Goal: Task Accomplishment & Management: Manage account settings

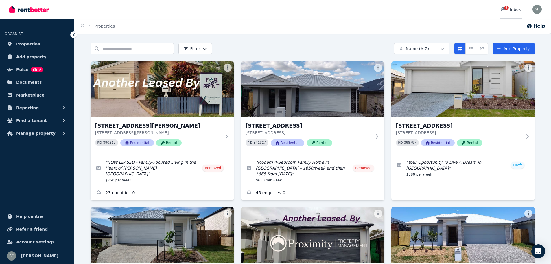
click at [509, 10] on div "9" at bounding box center [505, 10] width 9 height 6
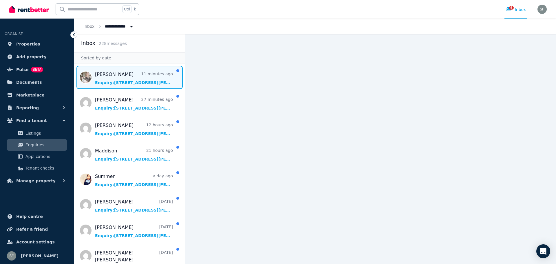
click at [117, 83] on span "Message list" at bounding box center [129, 77] width 111 height 23
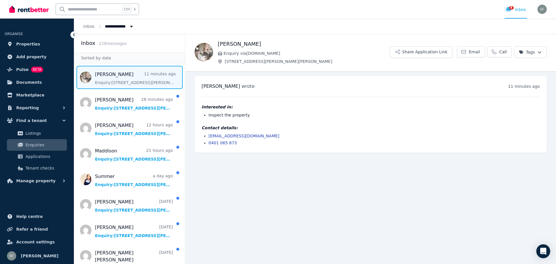
drag, startPoint x: 262, startPoint y: 43, endPoint x: 217, endPoint y: 43, distance: 45.2
click at [217, 43] on div "[PERSON_NAME] Enquiry via [DOMAIN_NAME] [STREET_ADDRESS][PERSON_NAME][PERSON_NA…" at bounding box center [370, 52] width 371 height 24
copy h1 "[PERSON_NAME]"
drag, startPoint x: 275, startPoint y: 136, endPoint x: 209, endPoint y: 136, distance: 66.3
click at [209, 136] on li "[EMAIL_ADDRESS][DOMAIN_NAME]" at bounding box center [373, 136] width 331 height 6
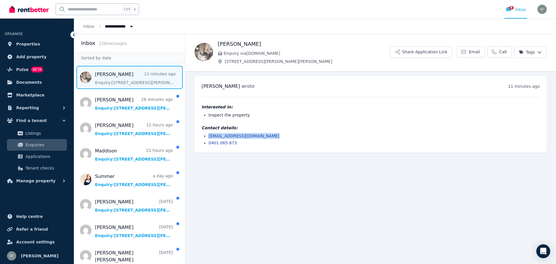
copy link "[EMAIL_ADDRESS][DOMAIN_NAME]"
drag, startPoint x: 232, startPoint y: 144, endPoint x: 208, endPoint y: 144, distance: 23.2
click at [208, 144] on li "0401 065 873" at bounding box center [373, 143] width 331 height 6
copy link "0401 065 873"
drag, startPoint x: 285, startPoint y: 53, endPoint x: 224, endPoint y: 51, distance: 60.2
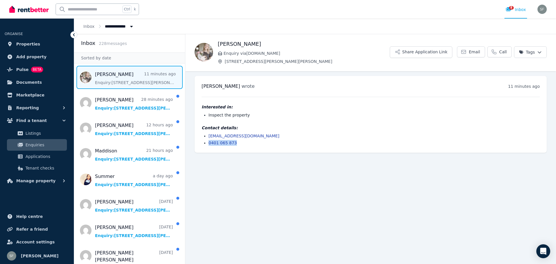
click at [224, 51] on span "Enquiry via [DOMAIN_NAME]" at bounding box center [306, 53] width 166 height 6
copy span "Enquiry via [DOMAIN_NAME]"
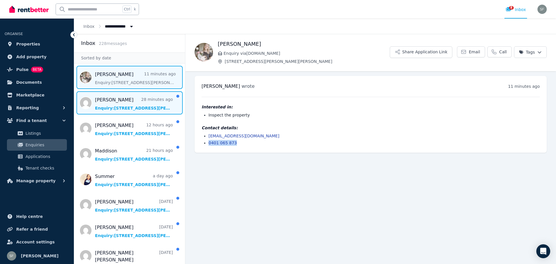
drag, startPoint x: 120, startPoint y: 110, endPoint x: 125, endPoint y: 109, distance: 5.0
click at [120, 110] on span "Message list" at bounding box center [129, 102] width 111 height 23
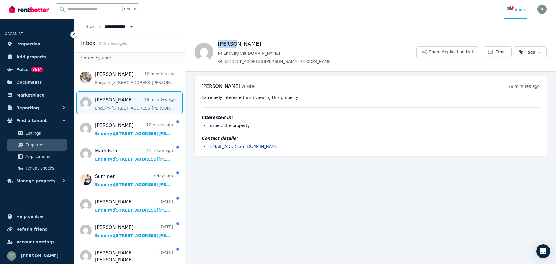
drag, startPoint x: 239, startPoint y: 43, endPoint x: 217, endPoint y: 43, distance: 22.6
click at [217, 43] on div "[PERSON_NAME] Enquiry via [DOMAIN_NAME] [STREET_ADDRESS][PERSON_NAME][PERSON_NA…" at bounding box center [370, 52] width 371 height 24
copy h1 "[PERSON_NAME]"
drag, startPoint x: 260, startPoint y: 144, endPoint x: 206, endPoint y: 146, distance: 54.1
click at [206, 146] on ul "[EMAIL_ADDRESS][DOMAIN_NAME]" at bounding box center [370, 146] width 338 height 6
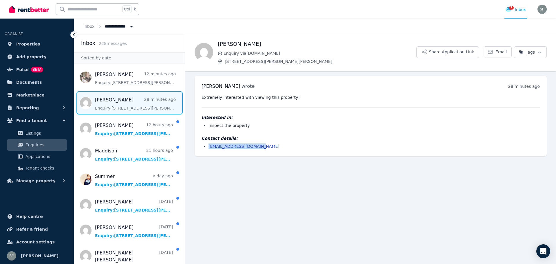
copy link "[EMAIL_ADDRESS][DOMAIN_NAME]"
drag, startPoint x: 276, startPoint y: 53, endPoint x: 223, endPoint y: 49, distance: 53.4
click at [223, 49] on div "[PERSON_NAME] Enquiry via [DOMAIN_NAME] [STREET_ADDRESS][PERSON_NAME][PERSON_NA…" at bounding box center [317, 52] width 199 height 24
copy span "Enquiry via [DOMAIN_NAME]"
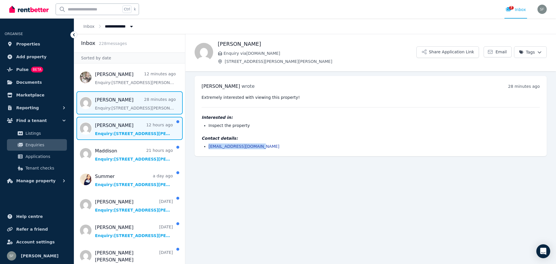
click at [121, 134] on span "Message list" at bounding box center [129, 128] width 111 height 23
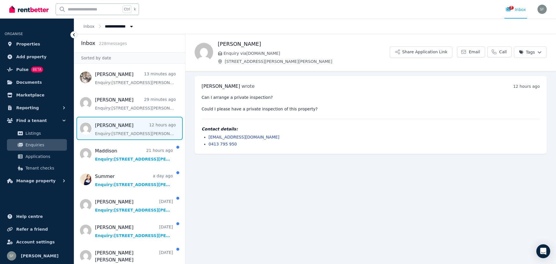
click at [247, 43] on h1 "[PERSON_NAME]" at bounding box center [304, 44] width 172 height 8
drag, startPoint x: 247, startPoint y: 43, endPoint x: 217, endPoint y: 43, distance: 29.5
click at [217, 43] on div "[PERSON_NAME] Enquiry via [DOMAIN_NAME] [STREET_ADDRESS][PERSON_NAME][PERSON_NA…" at bounding box center [370, 52] width 371 height 24
copy h1 "[PERSON_NAME]"
drag, startPoint x: 272, startPoint y: 137, endPoint x: 207, endPoint y: 136, distance: 64.6
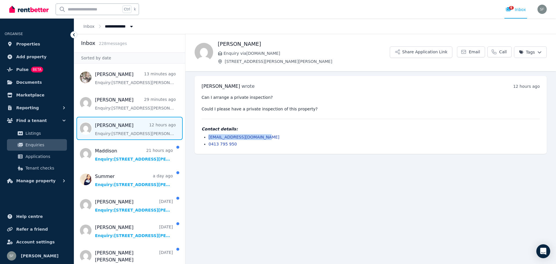
click at [207, 136] on ul "[EMAIL_ADDRESS][DOMAIN_NAME] 0413 795 950" at bounding box center [370, 140] width 338 height 13
copy link "[EMAIL_ADDRESS][DOMAIN_NAME]"
drag, startPoint x: 256, startPoint y: 42, endPoint x: 217, endPoint y: 43, distance: 38.2
click at [217, 43] on div "[PERSON_NAME] Enquiry via [DOMAIN_NAME] [STREET_ADDRESS][PERSON_NAME][PERSON_NA…" at bounding box center [370, 52] width 371 height 24
copy h1 "[PERSON_NAME]"
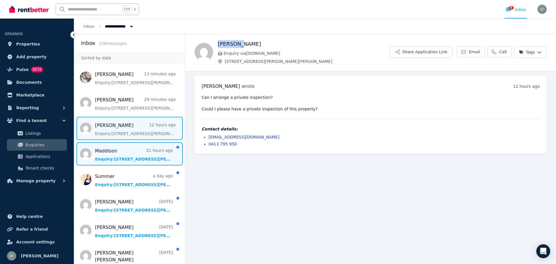
click at [129, 158] on span "Message list" at bounding box center [129, 153] width 111 height 23
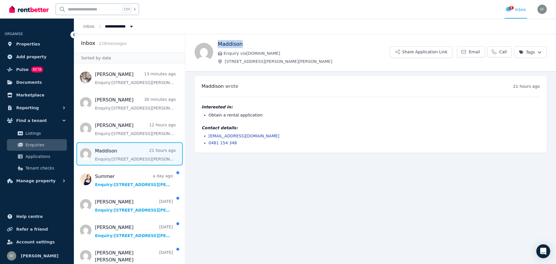
drag, startPoint x: 244, startPoint y: 44, endPoint x: 216, endPoint y: 43, distance: 27.8
click at [216, 43] on div "Maddison Enquiry via [DOMAIN_NAME] [STREET_ADDRESS][PERSON_NAME][PERSON_NAME] S…" at bounding box center [370, 52] width 371 height 24
drag, startPoint x: 239, startPoint y: 137, endPoint x: 209, endPoint y: 137, distance: 29.8
click at [209, 137] on li "[EMAIL_ADDRESS][DOMAIN_NAME]" at bounding box center [373, 136] width 331 height 6
drag, startPoint x: 236, startPoint y: 143, endPoint x: 207, endPoint y: 143, distance: 28.7
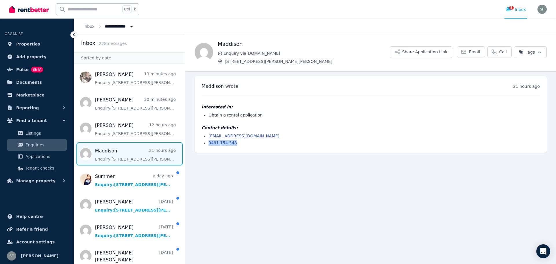
click at [207, 143] on ul "[EMAIL_ADDRESS][DOMAIN_NAME] 0481 154 348" at bounding box center [370, 139] width 338 height 13
drag, startPoint x: 283, startPoint y: 55, endPoint x: 223, endPoint y: 53, distance: 60.0
click at [223, 53] on span "Enquiry via [DOMAIN_NAME]" at bounding box center [306, 53] width 166 height 6
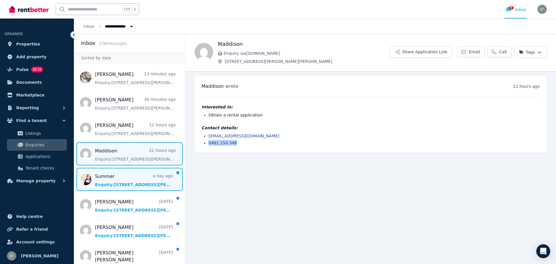
drag, startPoint x: 124, startPoint y: 180, endPoint x: 130, endPoint y: 179, distance: 5.8
click at [124, 180] on span "Message list" at bounding box center [129, 179] width 111 height 23
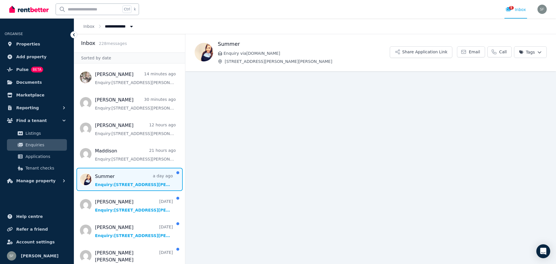
click at [242, 43] on h1 "Summer" at bounding box center [304, 44] width 172 height 8
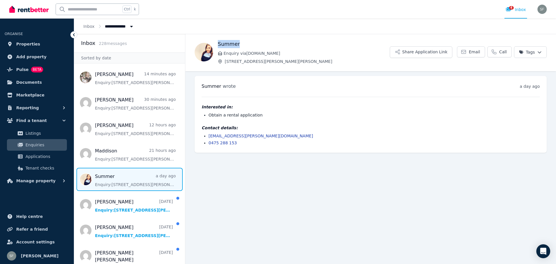
drag, startPoint x: 242, startPoint y: 43, endPoint x: 217, endPoint y: 44, distance: 24.9
click at [217, 44] on div "Summer Enquiry via [DOMAIN_NAME] [STREET_ADDRESS][PERSON_NAME][PERSON_NAME] Sha…" at bounding box center [370, 52] width 371 height 24
drag, startPoint x: 280, startPoint y: 137, endPoint x: 207, endPoint y: 136, distance: 73.2
click at [207, 136] on ul "[EMAIL_ADDRESS][PERSON_NAME][DOMAIN_NAME] 0475 288 153" at bounding box center [370, 139] width 338 height 13
drag, startPoint x: 235, startPoint y: 144, endPoint x: 205, endPoint y: 143, distance: 29.5
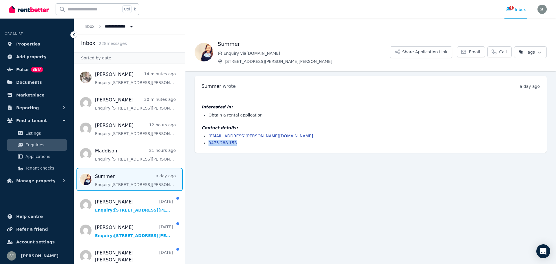
click at [205, 143] on ul "[EMAIL_ADDRESS][PERSON_NAME][DOMAIN_NAME] 0475 288 153" at bounding box center [370, 139] width 338 height 13
drag, startPoint x: 282, startPoint y: 52, endPoint x: 224, endPoint y: 52, distance: 57.9
click at [224, 52] on span "Enquiry via [DOMAIN_NAME]" at bounding box center [306, 53] width 166 height 6
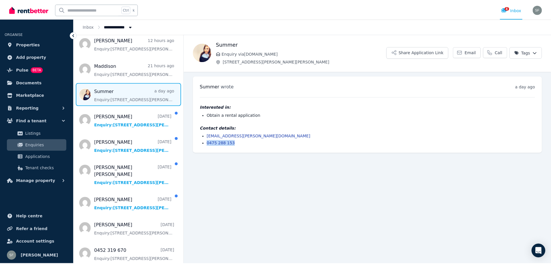
scroll to position [87, 0]
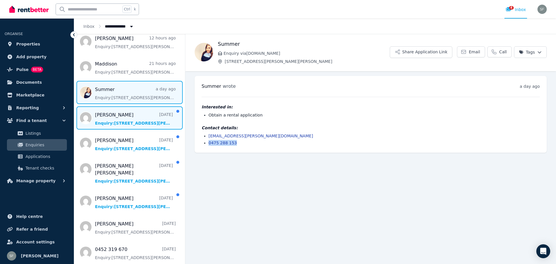
click at [130, 117] on span "Message list" at bounding box center [129, 117] width 111 height 23
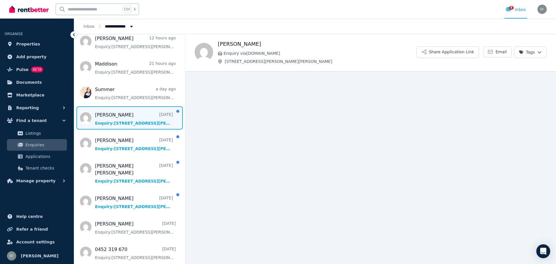
click at [256, 43] on h1 "[PERSON_NAME]" at bounding box center [317, 44] width 199 height 8
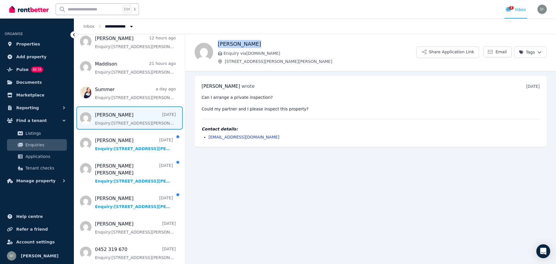
drag, startPoint x: 256, startPoint y: 43, endPoint x: 218, endPoint y: 43, distance: 38.2
click at [218, 43] on h1 "[PERSON_NAME]" at bounding box center [317, 44] width 199 height 8
drag, startPoint x: 260, startPoint y: 137, endPoint x: 207, endPoint y: 137, distance: 53.0
click at [207, 137] on ul "[EMAIL_ADDRESS][DOMAIN_NAME]" at bounding box center [370, 137] width 338 height 6
drag, startPoint x: 277, startPoint y: 53, endPoint x: 224, endPoint y: 54, distance: 53.0
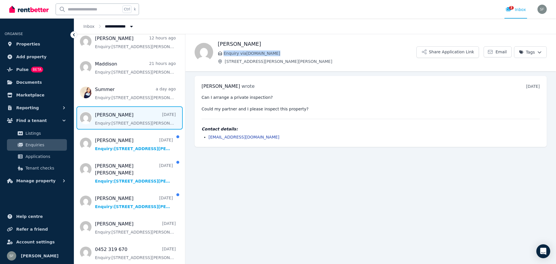
click at [224, 54] on span "Enquiry via [DOMAIN_NAME]" at bounding box center [319, 53] width 193 height 6
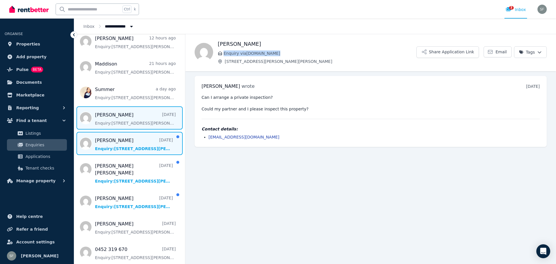
click at [131, 148] on span "Message list" at bounding box center [129, 143] width 111 height 23
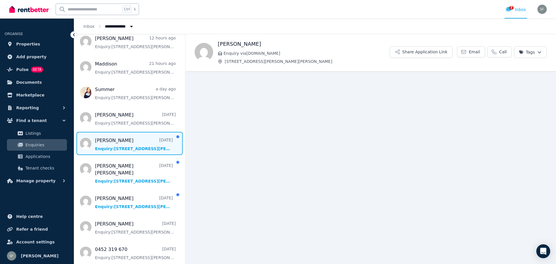
click at [264, 42] on h1 "[PERSON_NAME]" at bounding box center [304, 44] width 172 height 8
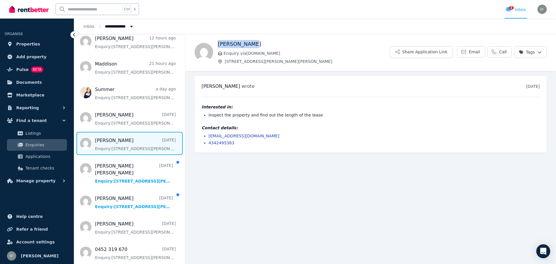
drag, startPoint x: 264, startPoint y: 42, endPoint x: 217, endPoint y: 44, distance: 46.9
click at [217, 44] on div "[PERSON_NAME] Enquiry via [DOMAIN_NAME] [STREET_ADDRESS][PERSON_NAME][PERSON_NA…" at bounding box center [370, 52] width 371 height 24
drag, startPoint x: 241, startPoint y: 134, endPoint x: 205, endPoint y: 136, distance: 36.5
click at [208, 136] on li "[EMAIL_ADDRESS][DOMAIN_NAME]" at bounding box center [373, 136] width 331 height 6
drag, startPoint x: 236, startPoint y: 142, endPoint x: 209, endPoint y: 144, distance: 27.3
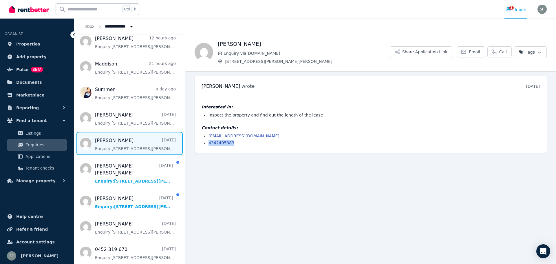
click at [209, 144] on li "4342495383" at bounding box center [373, 143] width 331 height 6
drag, startPoint x: 285, startPoint y: 53, endPoint x: 224, endPoint y: 53, distance: 61.4
click at [224, 53] on span "Enquiry via [DOMAIN_NAME]" at bounding box center [306, 53] width 166 height 6
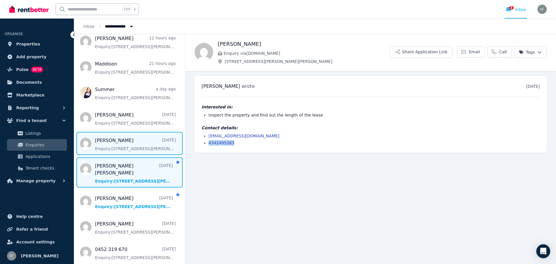
click at [123, 169] on span "Message list" at bounding box center [129, 172] width 111 height 30
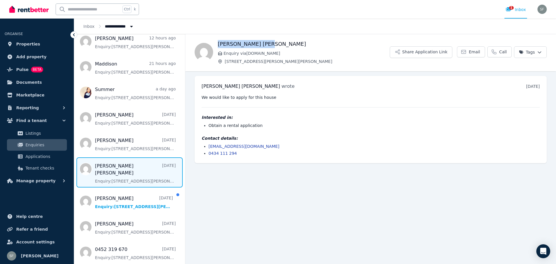
drag, startPoint x: 278, startPoint y: 41, endPoint x: 218, endPoint y: 42, distance: 59.9
click at [218, 42] on h1 "[PERSON_NAME] [PERSON_NAME]" at bounding box center [304, 44] width 172 height 8
drag, startPoint x: 261, startPoint y: 146, endPoint x: 208, endPoint y: 146, distance: 53.3
click at [208, 146] on ul "[EMAIL_ADDRESS][DOMAIN_NAME] 0434 111 294" at bounding box center [370, 149] width 338 height 13
drag, startPoint x: 242, startPoint y: 153, endPoint x: 208, endPoint y: 155, distance: 34.5
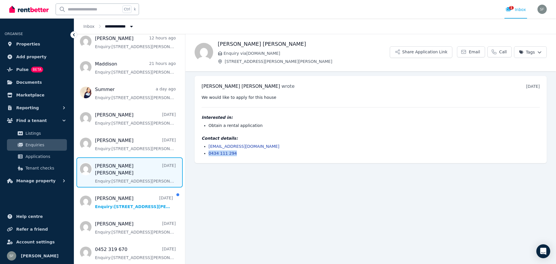
click at [208, 155] on ul "[EMAIL_ADDRESS][DOMAIN_NAME] 0434 111 294" at bounding box center [370, 149] width 338 height 13
drag, startPoint x: 280, startPoint y: 55, endPoint x: 224, endPoint y: 53, distance: 56.5
click at [224, 53] on span "Enquiry via [DOMAIN_NAME]" at bounding box center [306, 53] width 166 height 6
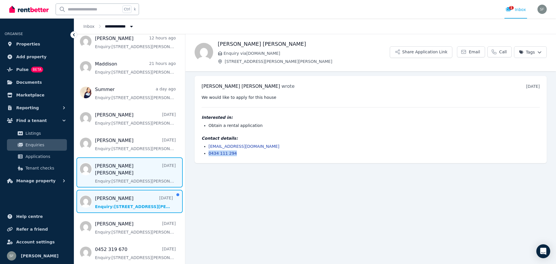
click at [133, 191] on span "Message list" at bounding box center [129, 201] width 111 height 23
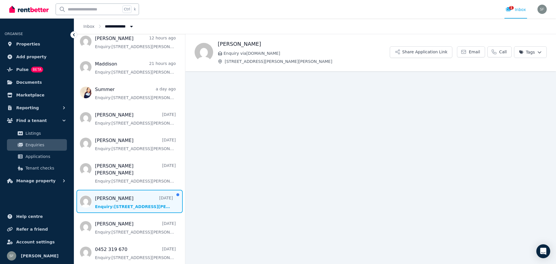
click at [270, 44] on h1 "[PERSON_NAME]" at bounding box center [304, 44] width 172 height 8
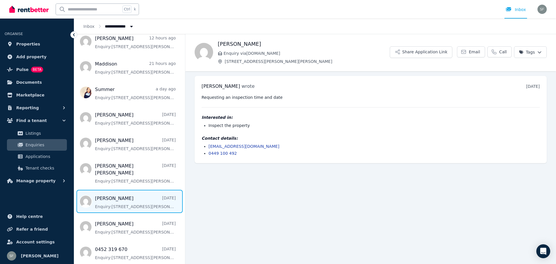
drag, startPoint x: 269, startPoint y: 41, endPoint x: 216, endPoint y: 45, distance: 53.7
click at [216, 45] on div "[PERSON_NAME] Enquiry via [DOMAIN_NAME] [STREET_ADDRESS][PERSON_NAME][PERSON_NA…" at bounding box center [370, 52] width 371 height 24
drag, startPoint x: 263, startPoint y: 146, endPoint x: 206, endPoint y: 147, distance: 56.8
click at [206, 147] on ul "[EMAIL_ADDRESS][DOMAIN_NAME] 0449 100 492" at bounding box center [370, 149] width 338 height 13
drag, startPoint x: 239, startPoint y: 153, endPoint x: 204, endPoint y: 152, distance: 35.0
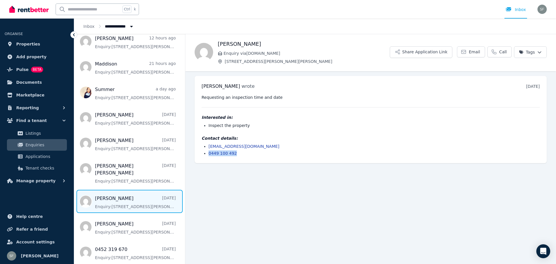
click at [208, 152] on li "0449 100 492" at bounding box center [373, 153] width 331 height 6
drag, startPoint x: 286, startPoint y: 54, endPoint x: 222, endPoint y: 53, distance: 63.4
click at [222, 53] on p "Enquiry via [DOMAIN_NAME]" at bounding box center [304, 53] width 172 height 6
click at [34, 47] on span "Properties" at bounding box center [28, 44] width 24 height 7
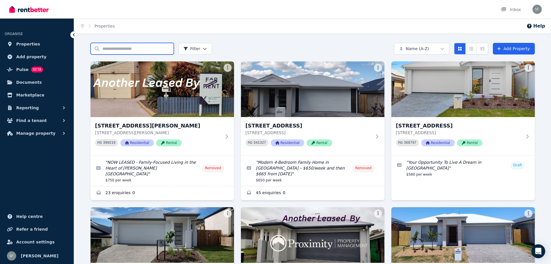
click at [136, 50] on input "Search properties" at bounding box center [132, 49] width 83 height 12
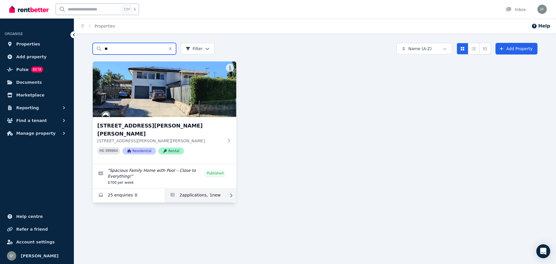
type input "**"
click at [184, 188] on link "Applications for 121 Denham St, Bracken Ridge" at bounding box center [200, 195] width 72 height 14
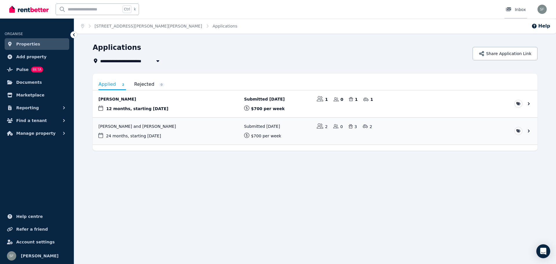
click at [522, 9] on div "Inbox" at bounding box center [515, 10] width 20 height 6
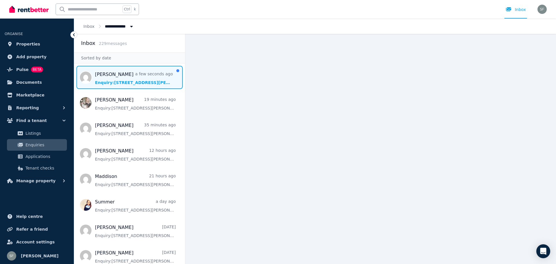
click at [129, 79] on span "Message list" at bounding box center [129, 77] width 111 height 23
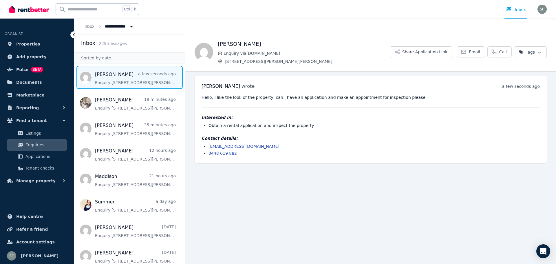
drag, startPoint x: 274, startPoint y: 45, endPoint x: 228, endPoint y: 43, distance: 46.4
click at [228, 43] on h1 "[PERSON_NAME]" at bounding box center [304, 44] width 172 height 8
drag, startPoint x: 269, startPoint y: 146, endPoint x: 206, endPoint y: 145, distance: 63.1
click at [206, 145] on ul "[EMAIL_ADDRESS][DOMAIN_NAME] 0448 619 882" at bounding box center [370, 149] width 338 height 13
drag, startPoint x: 236, startPoint y: 151, endPoint x: 207, endPoint y: 153, distance: 29.6
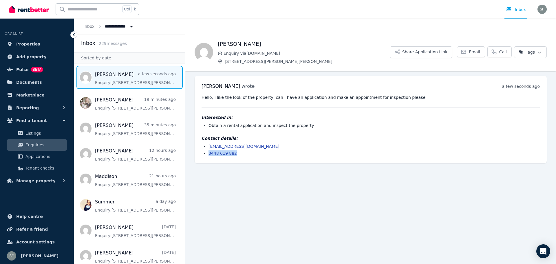
click at [207, 153] on ul "[EMAIL_ADDRESS][DOMAIN_NAME] 0448 619 882" at bounding box center [370, 149] width 338 height 13
drag, startPoint x: 280, startPoint y: 52, endPoint x: 223, endPoint y: 52, distance: 56.7
click at [223, 52] on p "Enquiry via [DOMAIN_NAME]" at bounding box center [304, 53] width 172 height 6
click at [36, 42] on link "Properties" at bounding box center [37, 44] width 65 height 12
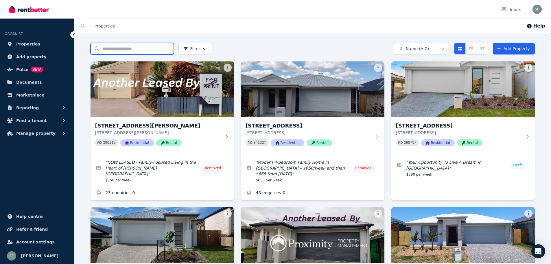
click at [120, 49] on input "Search properties" at bounding box center [132, 49] width 83 height 12
type input "***"
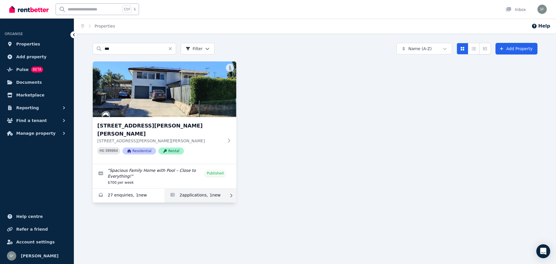
click at [192, 188] on link "Applications for 121 Denham St, Bracken Ridge" at bounding box center [200, 195] width 72 height 14
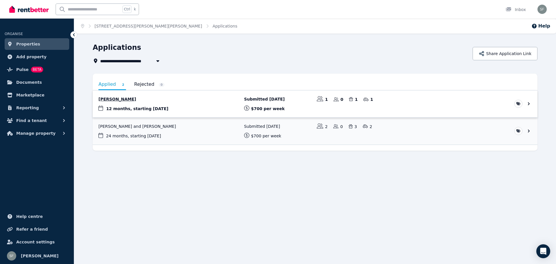
click at [179, 101] on link "View application: Millie Ehrke" at bounding box center [315, 103] width 445 height 27
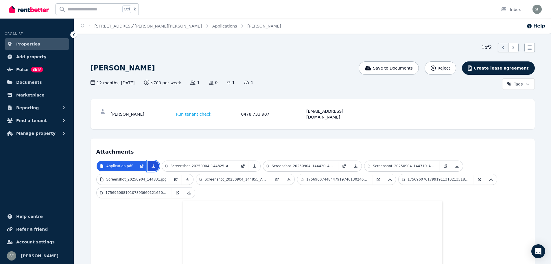
click at [151, 164] on icon at bounding box center [153, 166] width 5 height 5
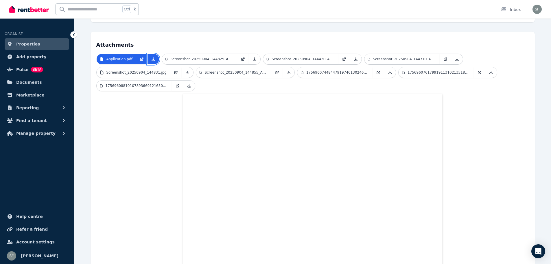
scroll to position [106, 0]
click at [175, 57] on p "Screenshot_20250904_144325_Adobe_Acrobat.jpg" at bounding box center [201, 59] width 63 height 5
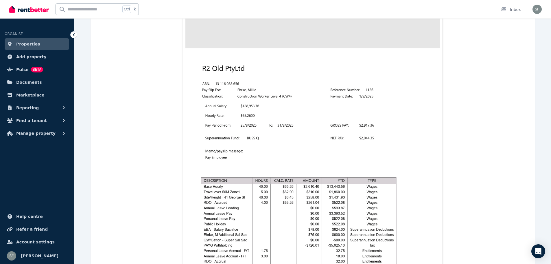
scroll to position [116, 0]
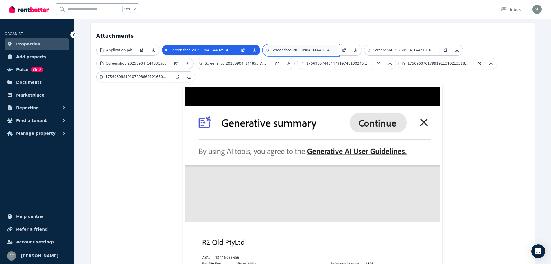
click at [300, 48] on p "Screenshot_20250904_144420_Adobe_Acrobat.jpg" at bounding box center [303, 50] width 63 height 5
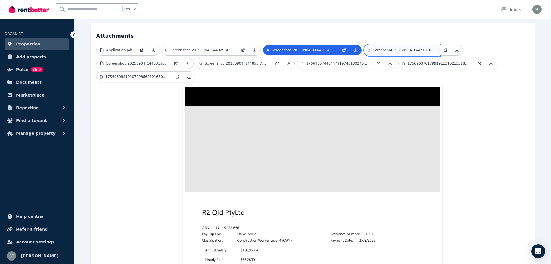
click at [379, 45] on link "Screenshot_20250904_144710_Adobe_Acrobat.jpg" at bounding box center [402, 50] width 75 height 10
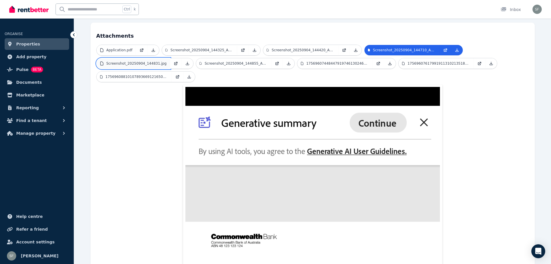
click at [142, 61] on p "Screenshot_20250904_144831.jpg" at bounding box center [137, 63] width 60 height 5
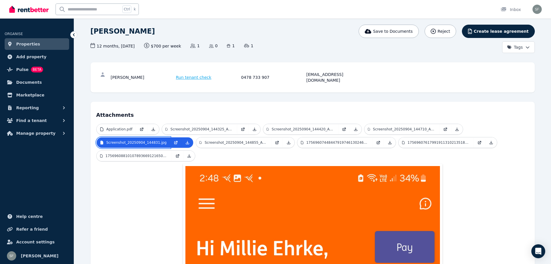
scroll to position [29, 0]
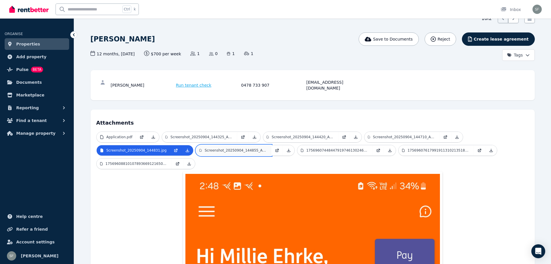
click at [225, 148] on p "Screenshot_20250904_144855_Adobe_Acrobat.jpg" at bounding box center [236, 150] width 63 height 5
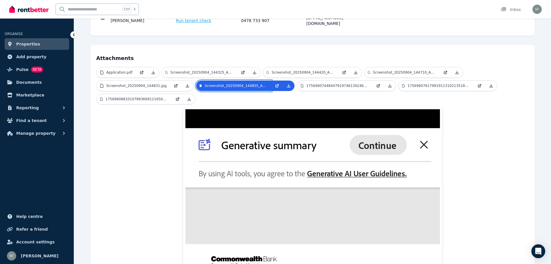
scroll to position [87, 0]
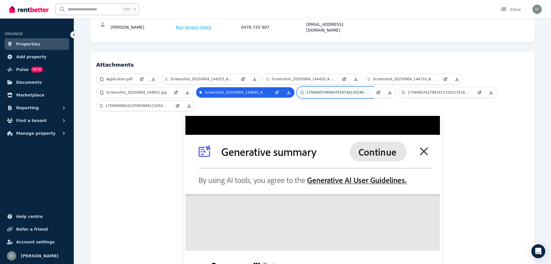
click at [322, 90] on p "17569607448447919746130246642738.jpg" at bounding box center [338, 92] width 63 height 5
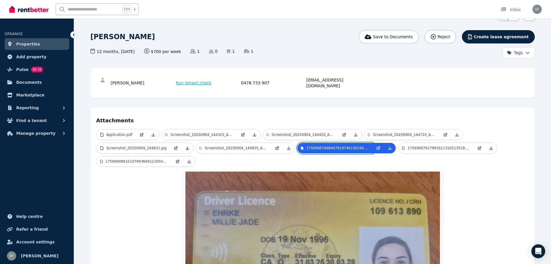
scroll to position [29, 0]
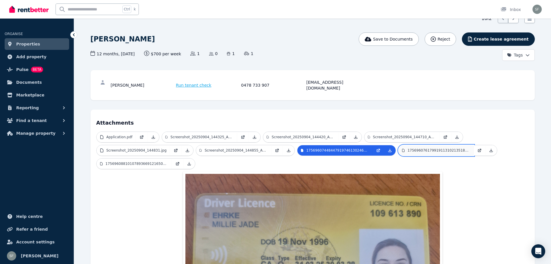
click at [421, 148] on p "17569607617991911310213518224877.jpg" at bounding box center [439, 150] width 63 height 5
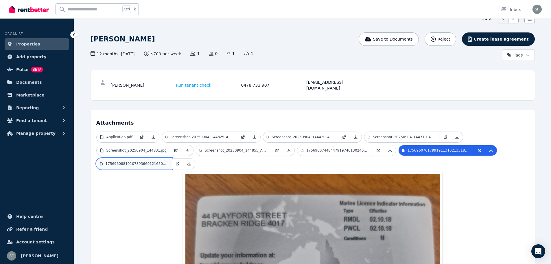
click at [148, 161] on p "17569608810107893669121650333774.jpg" at bounding box center [137, 163] width 63 height 5
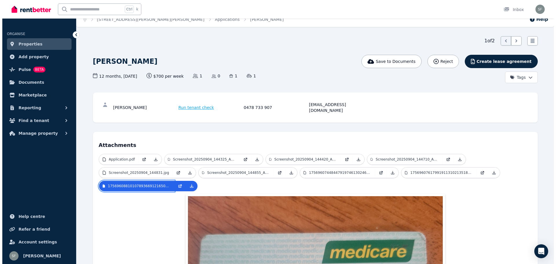
scroll to position [0, 0]
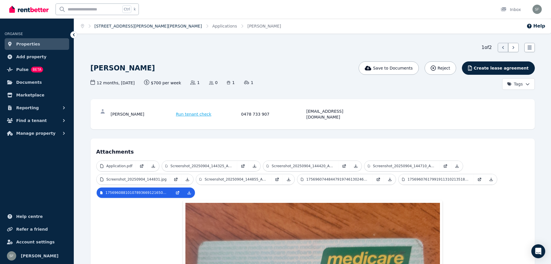
click at [121, 25] on link "[STREET_ADDRESS][PERSON_NAME][PERSON_NAME]" at bounding box center [148, 26] width 107 height 5
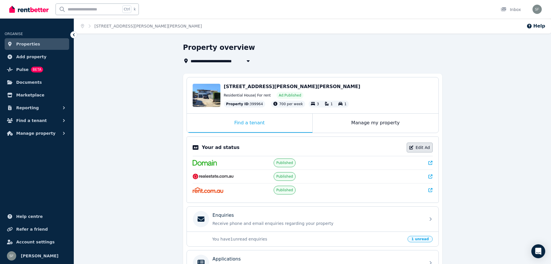
click at [426, 149] on link "Edit Ad" at bounding box center [420, 147] width 26 height 10
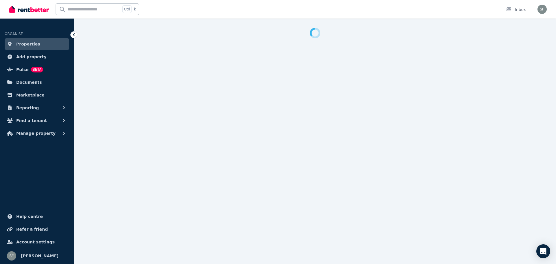
select select "**********"
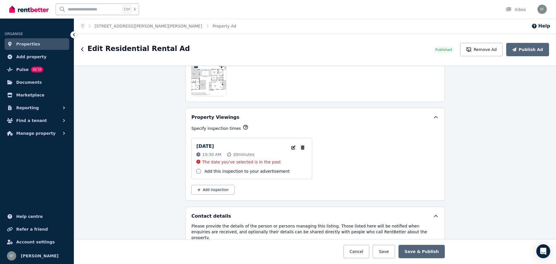
scroll to position [886, 0]
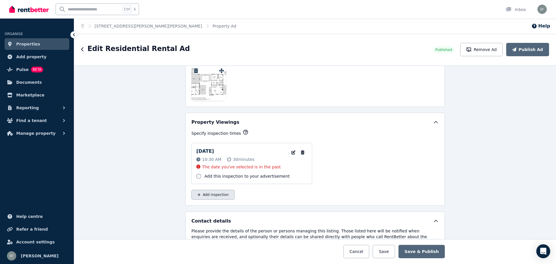
click at [214, 194] on button "Add inspection" at bounding box center [212, 195] width 43 height 10
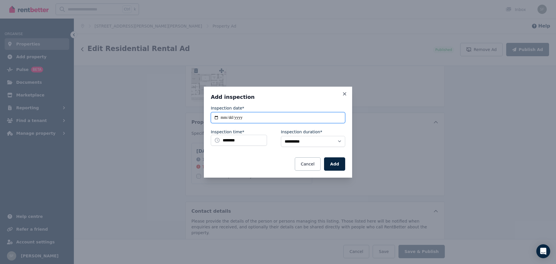
click at [217, 117] on input "**********" at bounding box center [278, 117] width 134 height 11
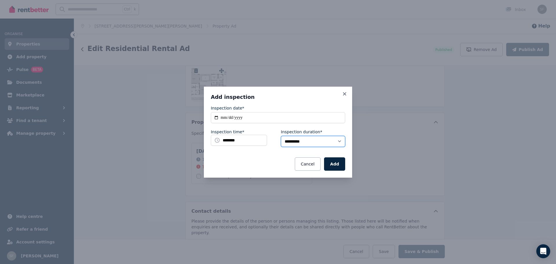
click at [315, 139] on select "**********" at bounding box center [313, 141] width 64 height 11
select select "**"
click at [281, 136] on select "**********" at bounding box center [313, 141] width 64 height 11
click at [262, 141] on input "********" at bounding box center [239, 140] width 56 height 11
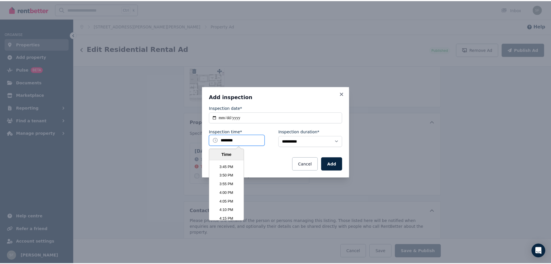
scroll to position [1647, 0]
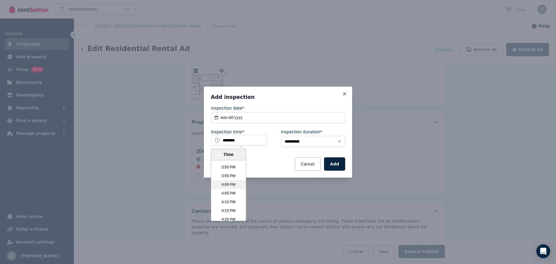
click at [232, 185] on li "4:00 PM" at bounding box center [228, 184] width 35 height 9
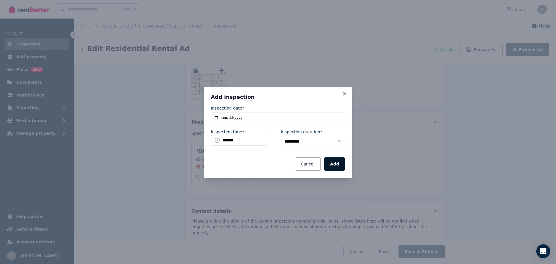
click at [338, 162] on button "Add" at bounding box center [334, 163] width 21 height 13
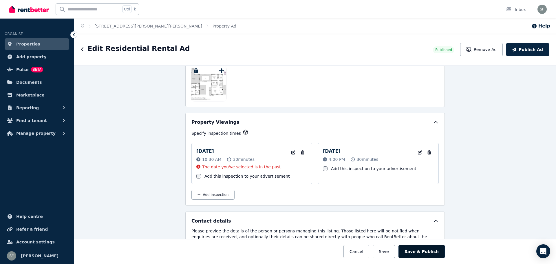
click at [428, 258] on button "Save & Publish" at bounding box center [421, 251] width 46 height 13
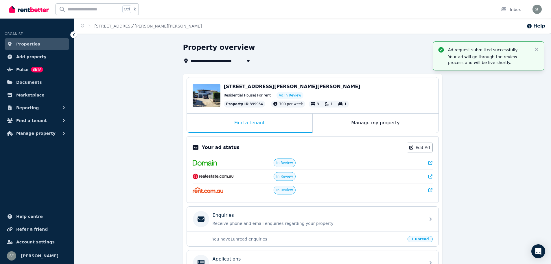
click at [257, 238] on p "You have 1 unread enquiries" at bounding box center [308, 239] width 192 height 6
click at [332, 223] on p "Receive phone and email enquiries regarding your property" at bounding box center [318, 223] width 210 height 6
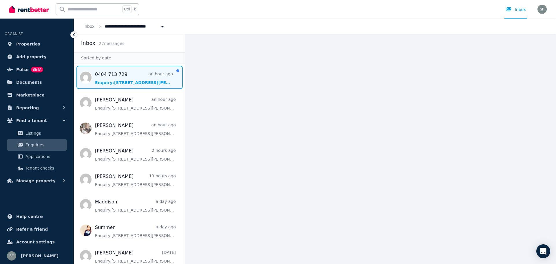
click at [131, 78] on span "Message list" at bounding box center [129, 77] width 111 height 23
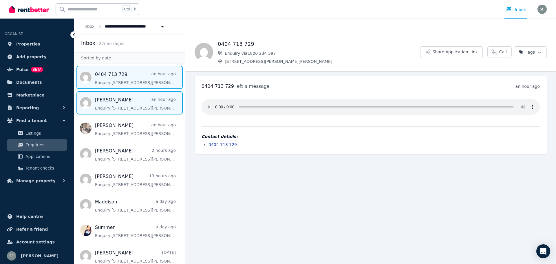
click at [131, 104] on span "Message list" at bounding box center [129, 102] width 111 height 23
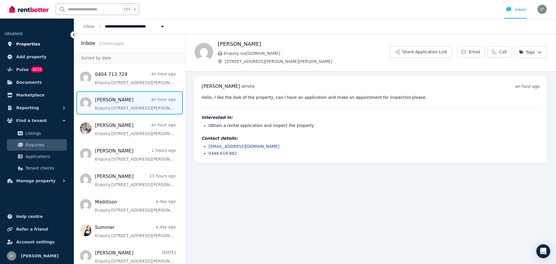
click at [36, 44] on link "Properties" at bounding box center [37, 44] width 65 height 12
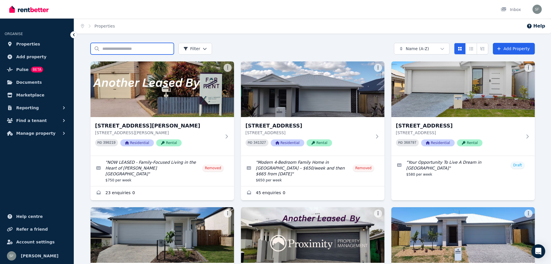
click at [104, 49] on input "Search properties" at bounding box center [132, 49] width 83 height 12
type input "***"
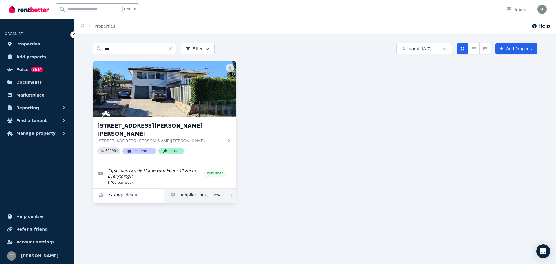
click at [191, 188] on link "Applications for 121 Denham St, Bracken Ridge" at bounding box center [200, 195] width 72 height 14
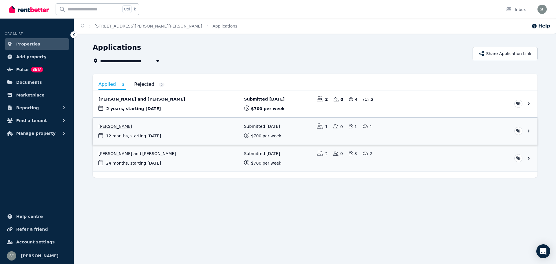
click at [152, 130] on link "View application: Millie Ehrke" at bounding box center [315, 131] width 445 height 27
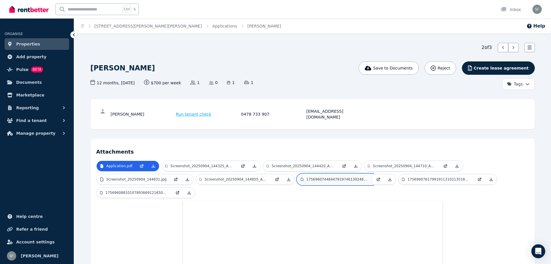
click at [332, 177] on p "17569607448447919746130246642738.jpg" at bounding box center [338, 179] width 63 height 5
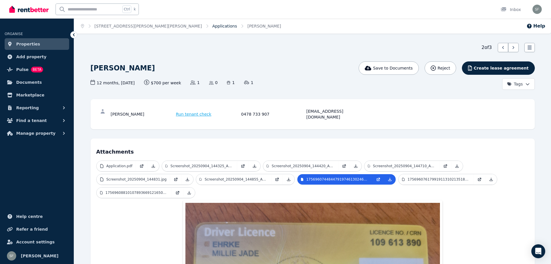
click at [212, 25] on link "Applications" at bounding box center [224, 26] width 25 height 5
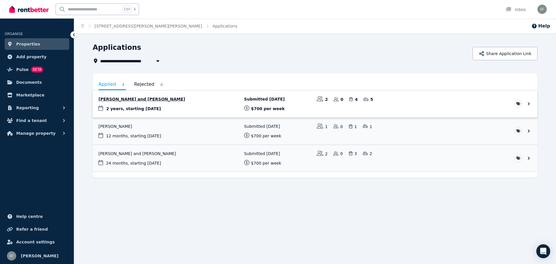
click at [163, 100] on link "View application: Lee Ryan and John Ryan" at bounding box center [315, 103] width 445 height 27
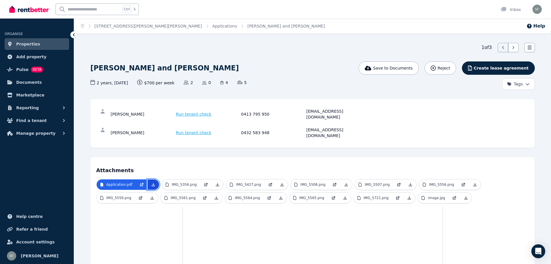
click at [151, 182] on icon at bounding box center [153, 184] width 5 height 5
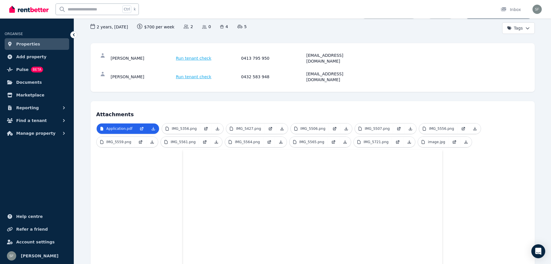
scroll to position [29, 0]
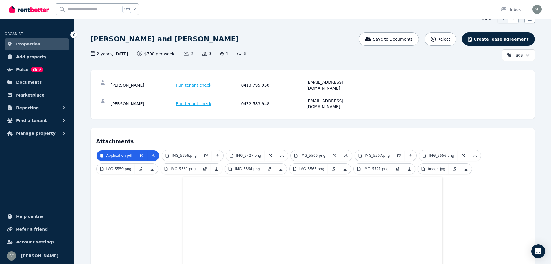
click at [178, 153] on p "IMG_5356.png" at bounding box center [184, 155] width 25 height 5
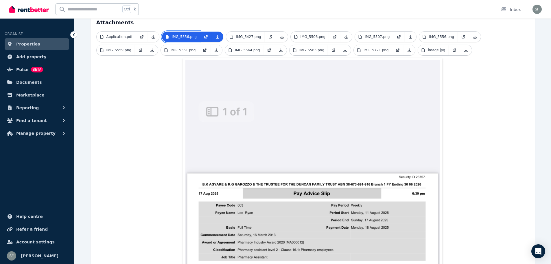
scroll to position [145, 0]
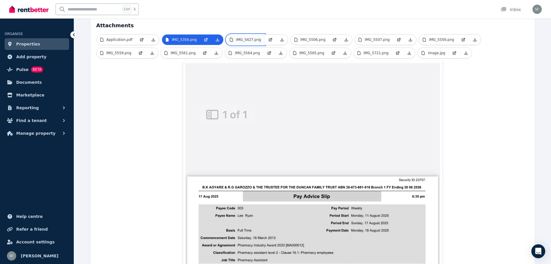
click at [249, 37] on p "IMG_5427.png" at bounding box center [248, 39] width 25 height 5
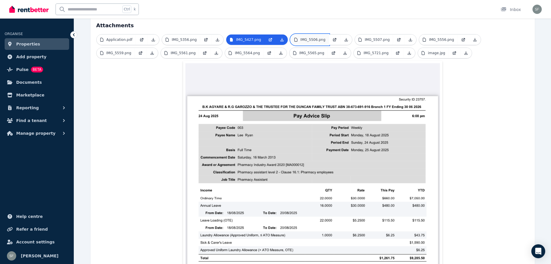
click at [311, 34] on link "IMG_5506.png" at bounding box center [310, 39] width 38 height 10
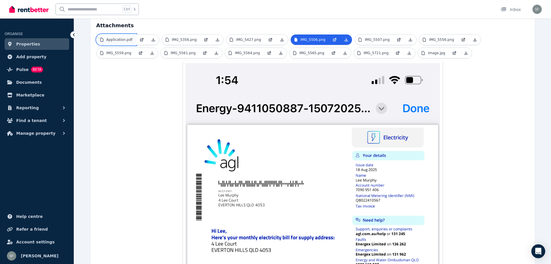
click at [126, 37] on p "Application.pdf" at bounding box center [120, 39] width 26 height 5
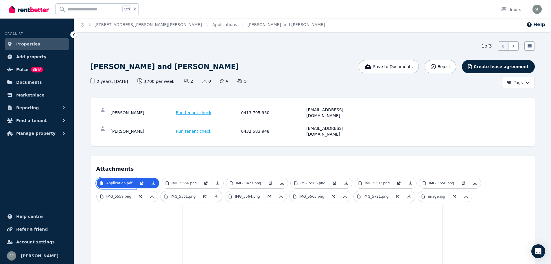
scroll to position [0, 0]
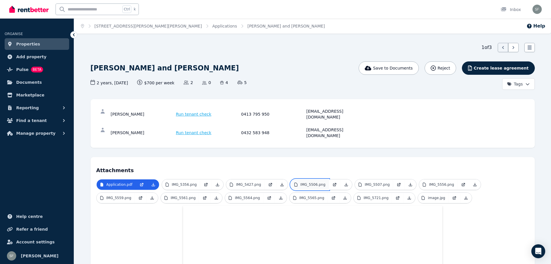
click at [304, 182] on p "IMG_5506.png" at bounding box center [313, 184] width 25 height 5
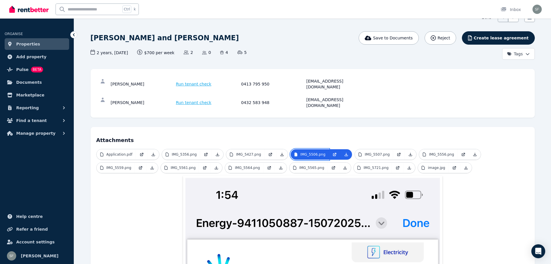
scroll to position [29, 0]
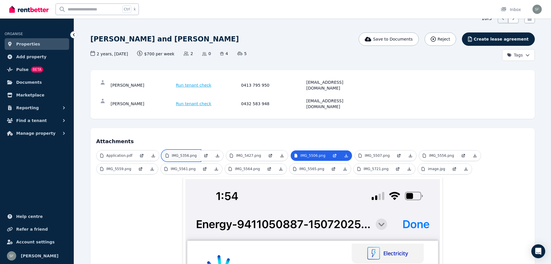
click at [183, 153] on p "IMG_5356.png" at bounding box center [184, 155] width 25 height 5
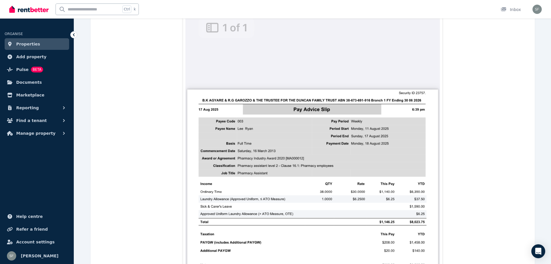
scroll to position [58, 0]
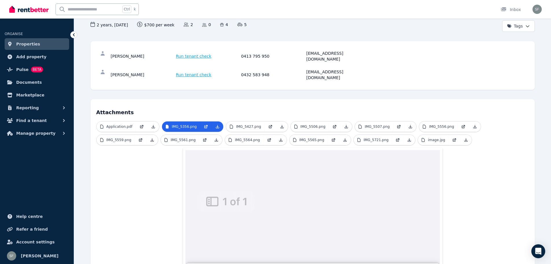
click at [371, 121] on span "IMG_5507.png" at bounding box center [386, 126] width 62 height 11
click at [371, 121] on link "IMG_5507.png" at bounding box center [374, 126] width 38 height 10
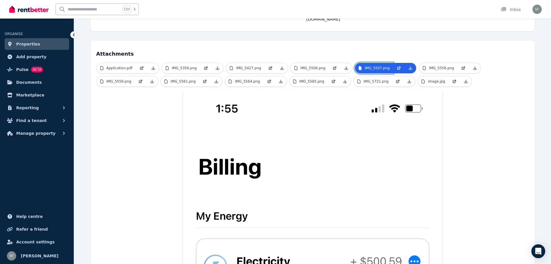
scroll to position [116, 0]
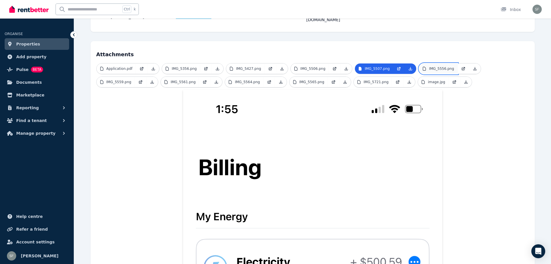
click at [424, 63] on link "IMG_5556.png" at bounding box center [438, 68] width 38 height 10
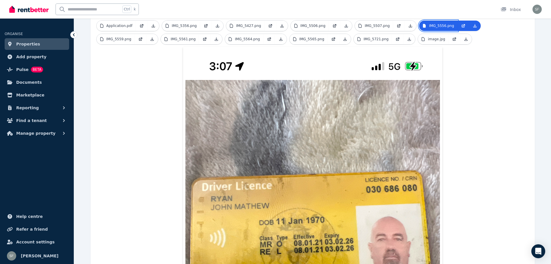
scroll to position [87, 0]
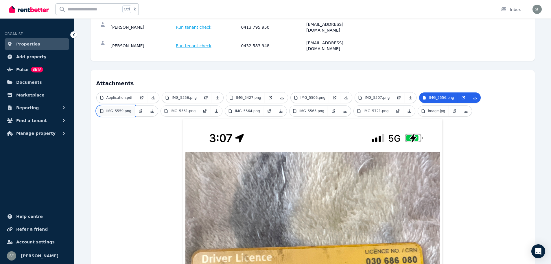
click at [120, 109] on p "IMG_5559.png" at bounding box center [119, 111] width 25 height 5
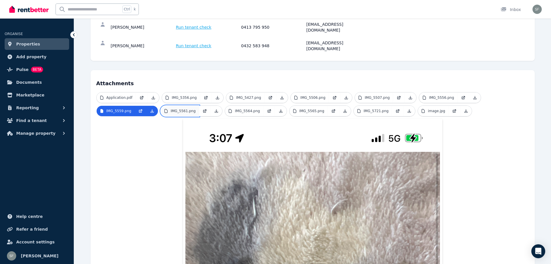
click at [186, 109] on p "IMG_5561.png" at bounding box center [183, 111] width 25 height 5
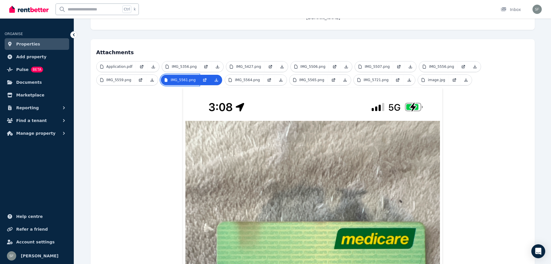
scroll to position [116, 0]
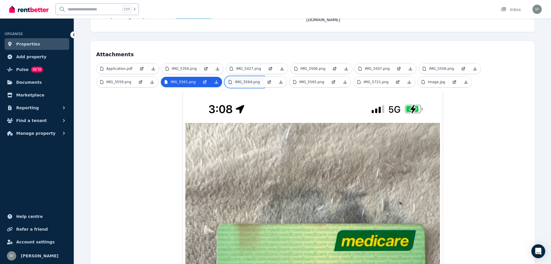
click at [248, 77] on link "IMG_5564.png" at bounding box center [244, 82] width 38 height 10
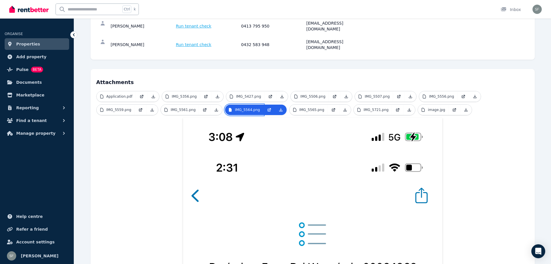
scroll to position [88, 0]
click at [305, 108] on p "IMG_5565.png" at bounding box center [312, 110] width 25 height 5
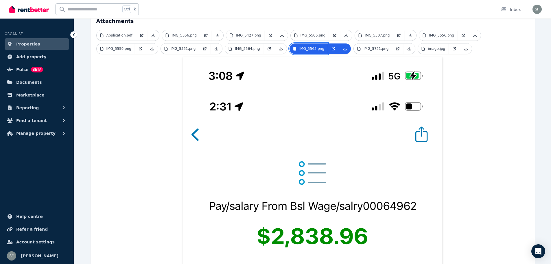
scroll to position [146, 0]
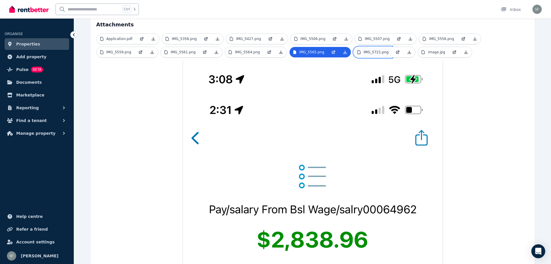
click at [364, 50] on p "IMG_5721.png" at bounding box center [376, 52] width 25 height 5
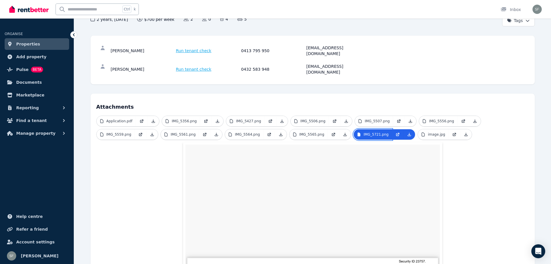
scroll to position [59, 0]
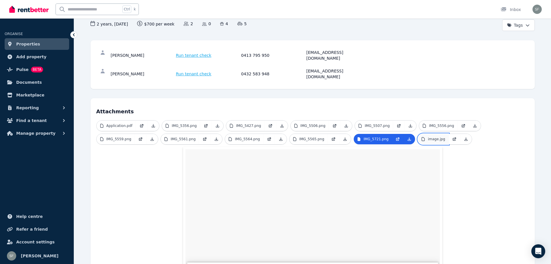
click at [428, 137] on p "image.jpg" at bounding box center [436, 139] width 17 height 5
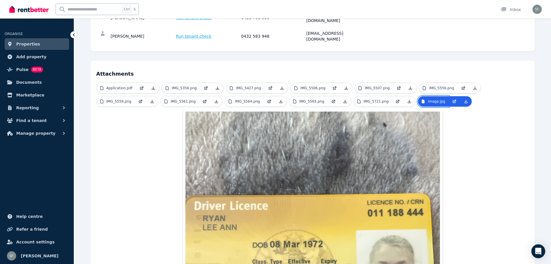
scroll to position [88, 0]
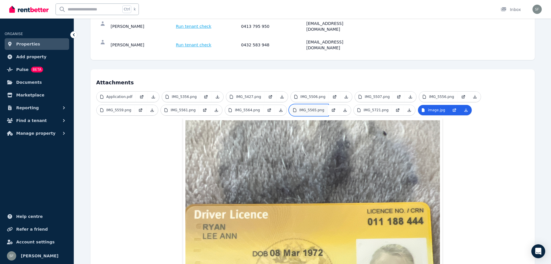
click at [312, 108] on p "IMG_5565.png" at bounding box center [312, 110] width 25 height 5
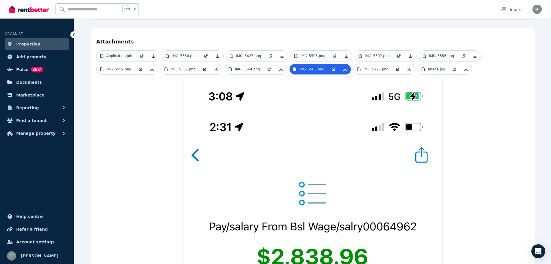
scroll to position [117, 0]
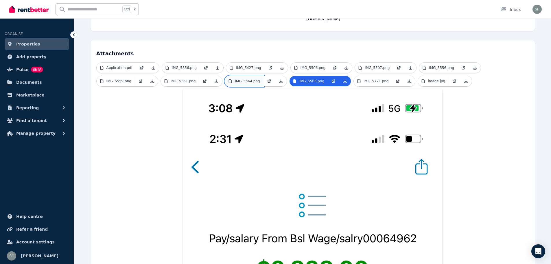
click at [239, 79] on p "IMG_5564.png" at bounding box center [247, 81] width 25 height 5
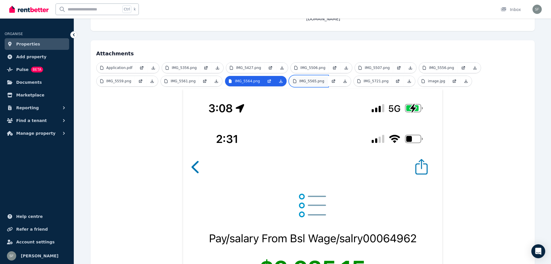
click at [314, 79] on p "IMG_5565.png" at bounding box center [312, 81] width 25 height 5
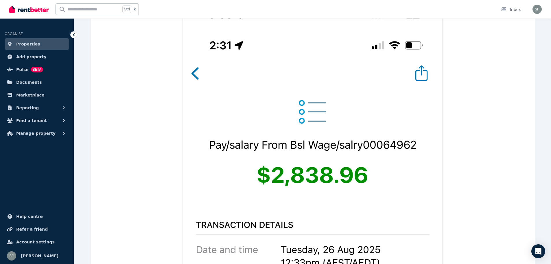
scroll to position [88, 0]
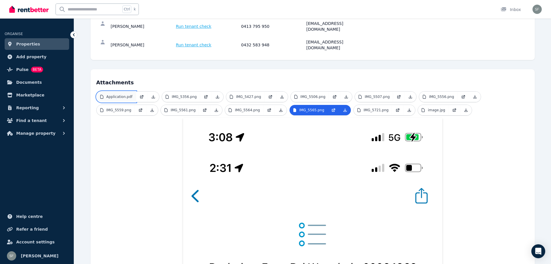
click at [121, 94] on p "Application.pdf" at bounding box center [120, 96] width 26 height 5
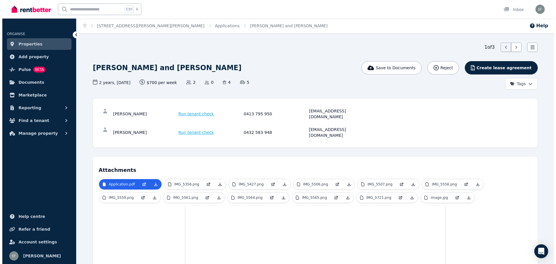
scroll to position [0, 0]
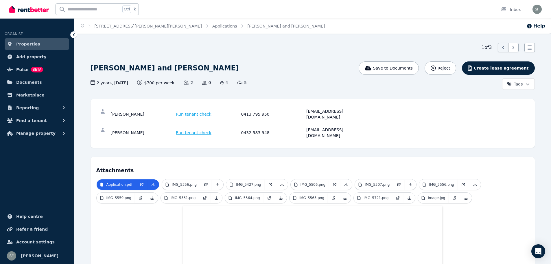
click at [171, 23] on ol "Home [STREET_ADDRESS][GEOGRAPHIC_DATA][PERSON_NAME][PERSON_NAME] Applications […" at bounding box center [203, 26] width 258 height 15
click at [212, 26] on link "Applications" at bounding box center [224, 26] width 25 height 5
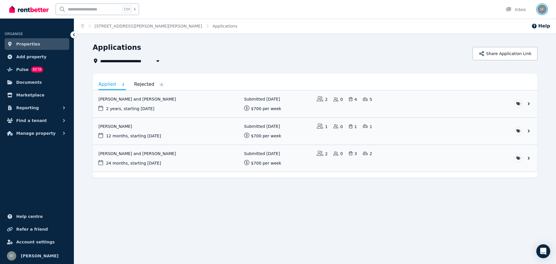
click at [544, 9] on img "button" at bounding box center [541, 9] width 9 height 9
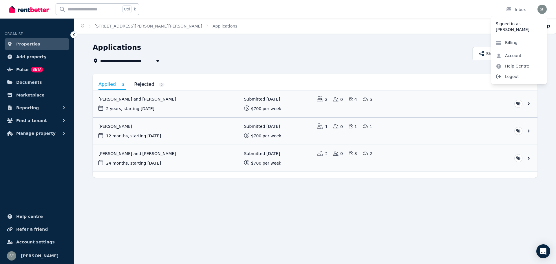
click at [517, 77] on span "Logout" at bounding box center [519, 76] width 56 height 10
